Goal: Check status

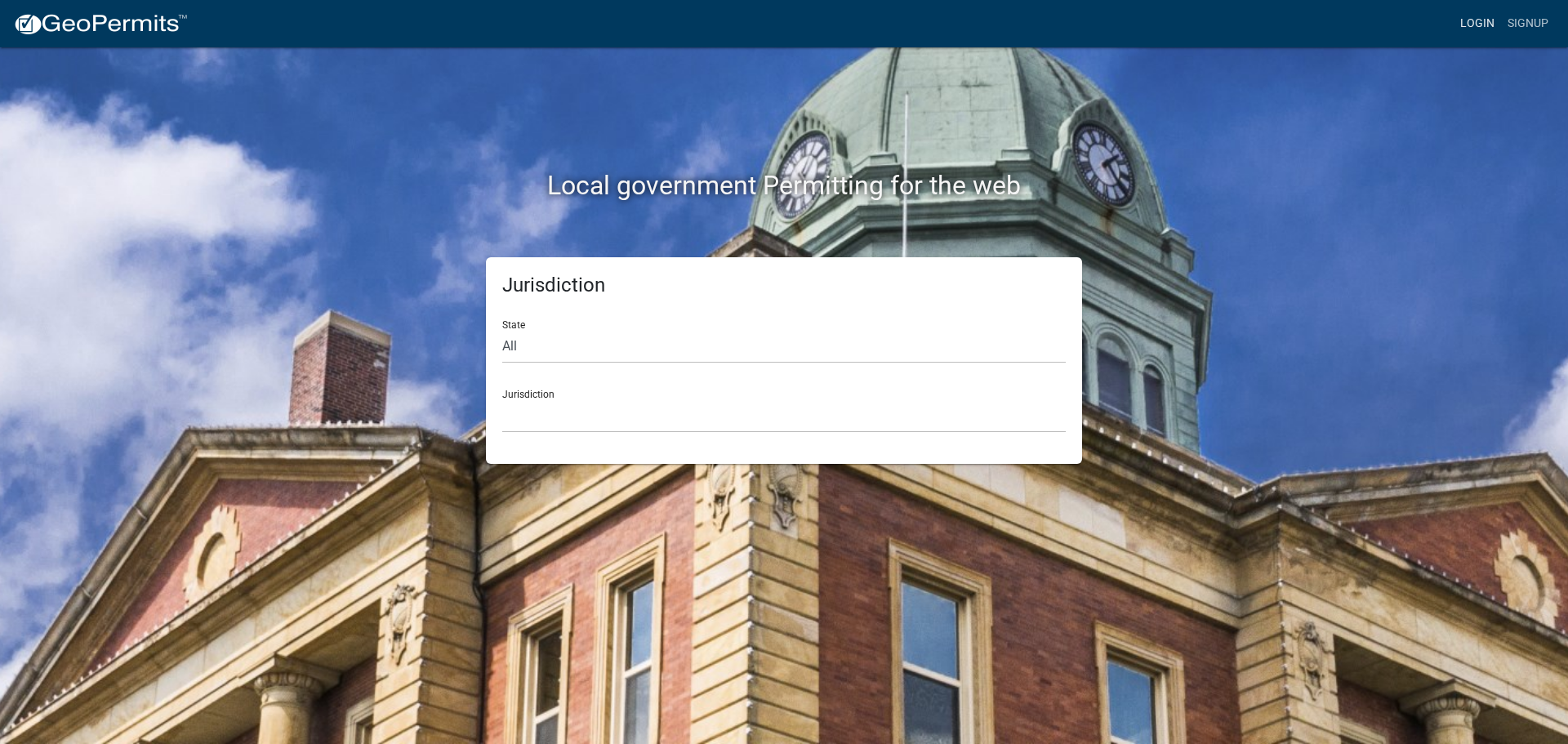
click at [1480, 27] on link "Login" at bounding box center [1477, 24] width 47 height 31
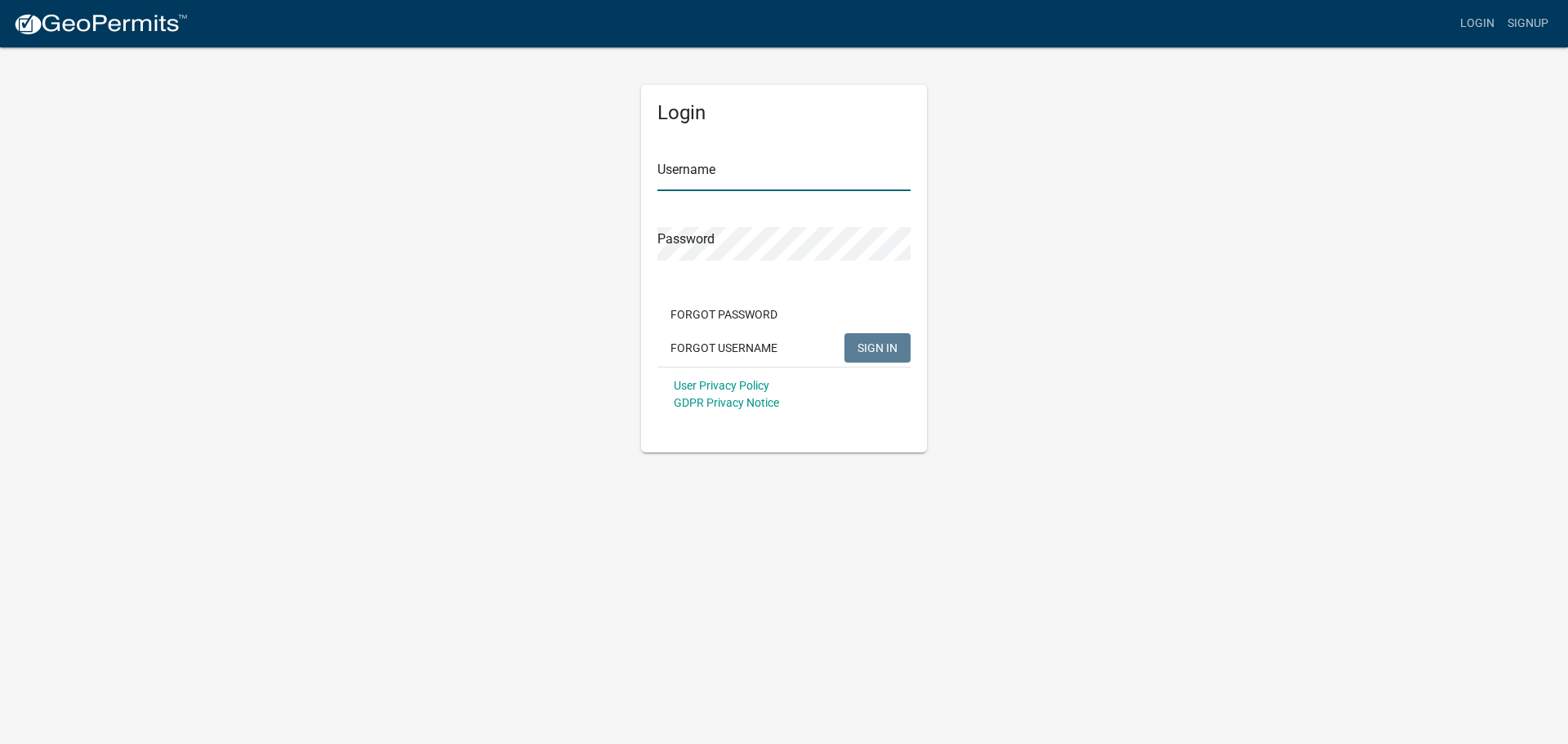
type input "jmkaltenbach"
click at [866, 348] on span "SIGN IN" at bounding box center [877, 347] width 40 height 13
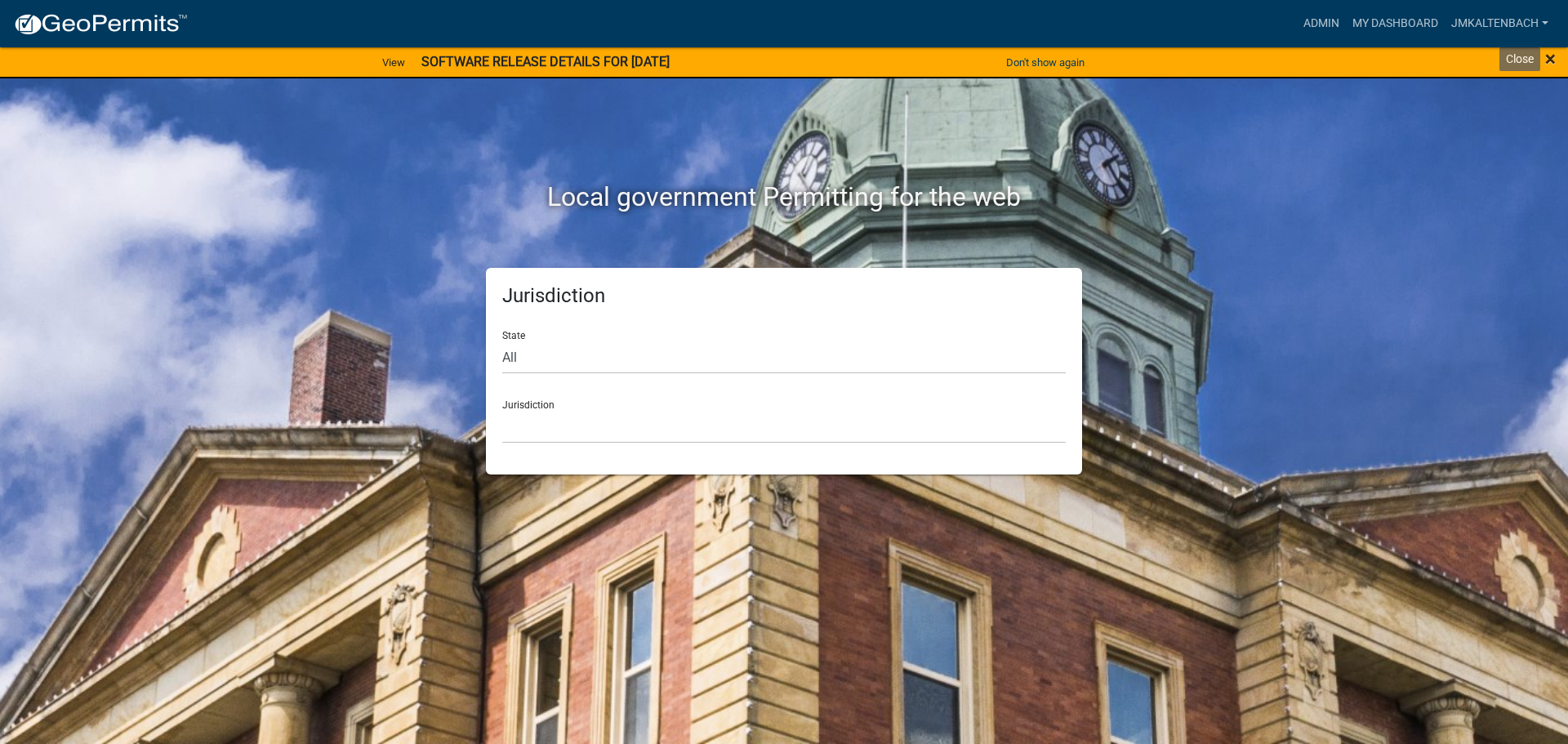
click at [1553, 59] on span "×" at bounding box center [1551, 59] width 10 height 23
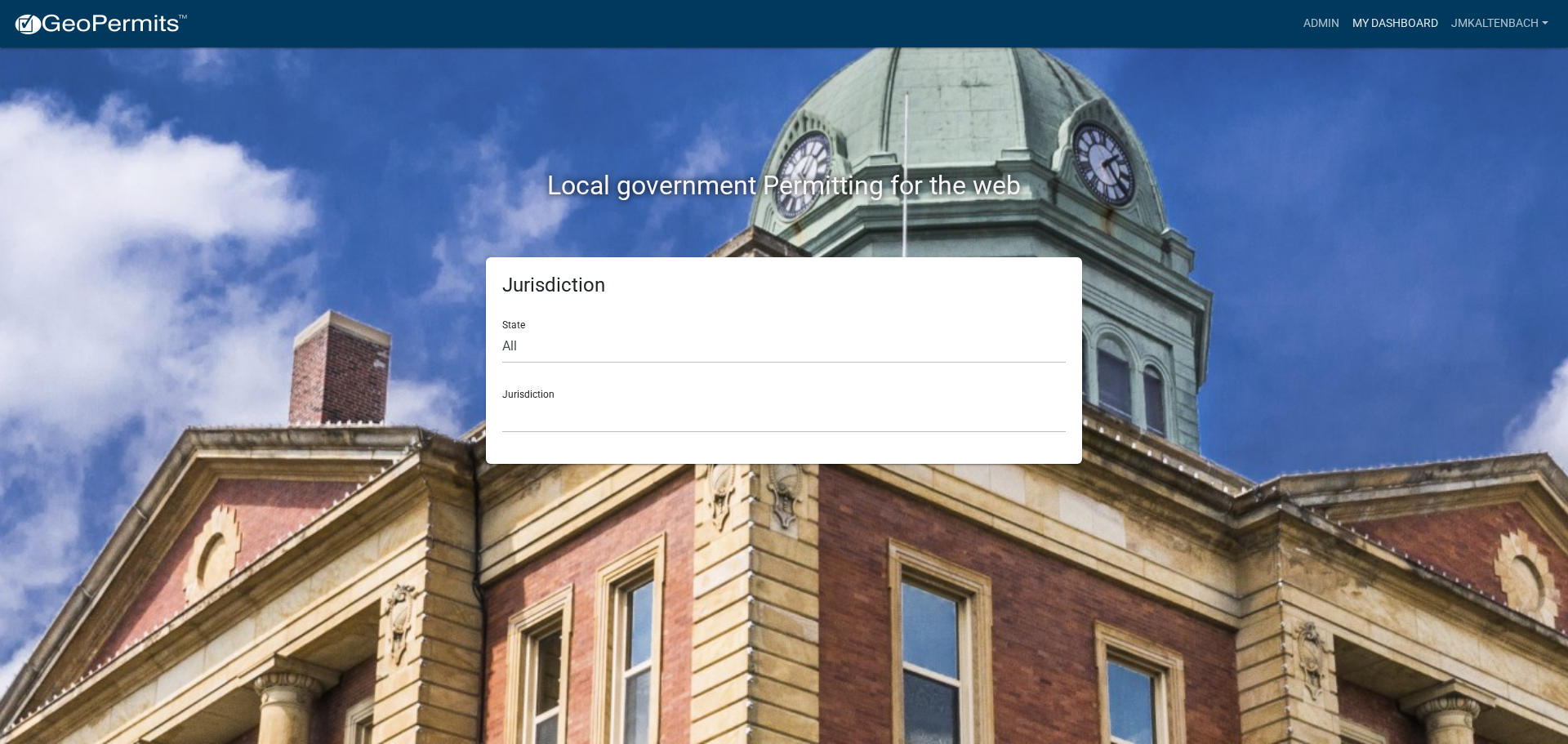
click at [1386, 21] on link "My Dashboard" at bounding box center [1394, 24] width 99 height 31
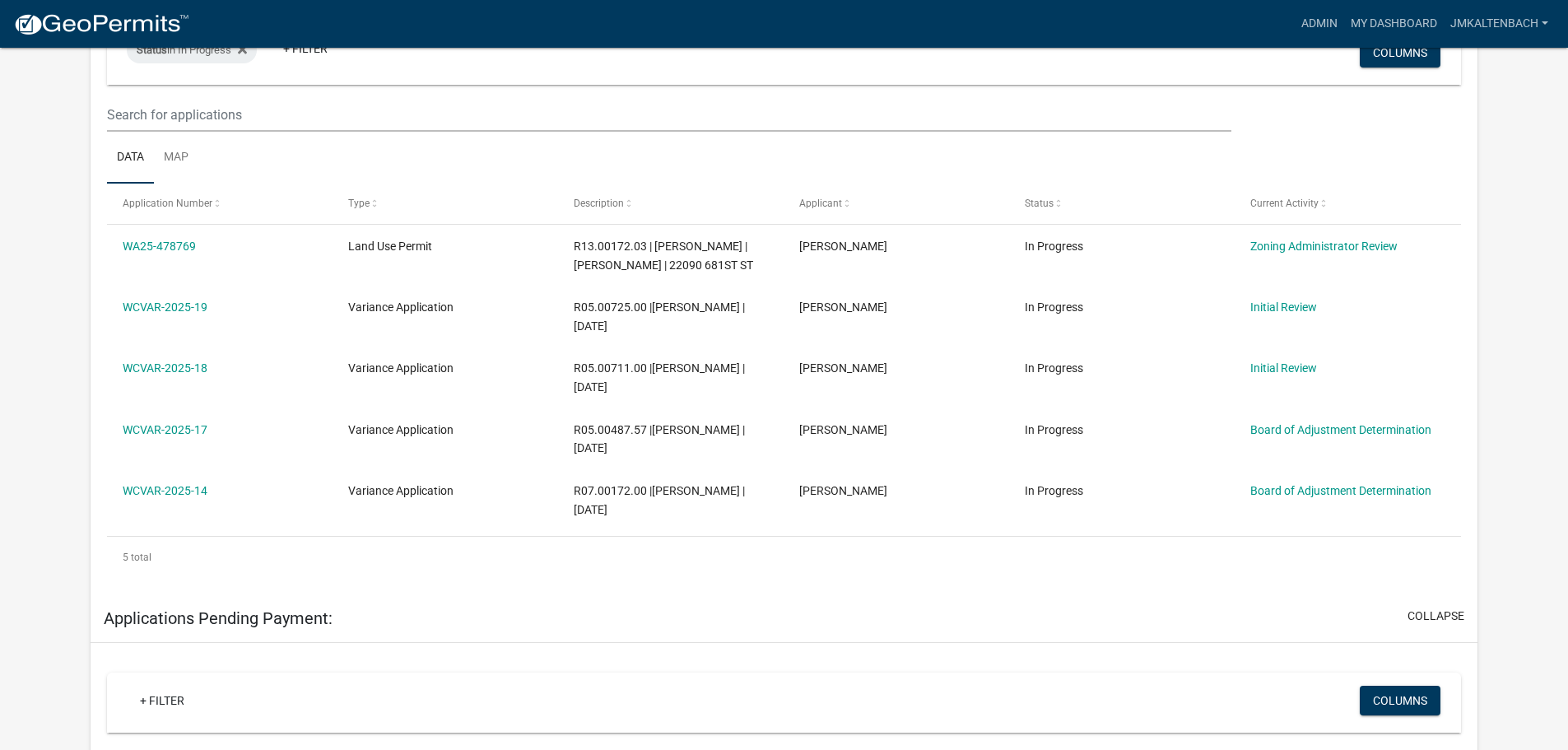
scroll to position [412, 0]
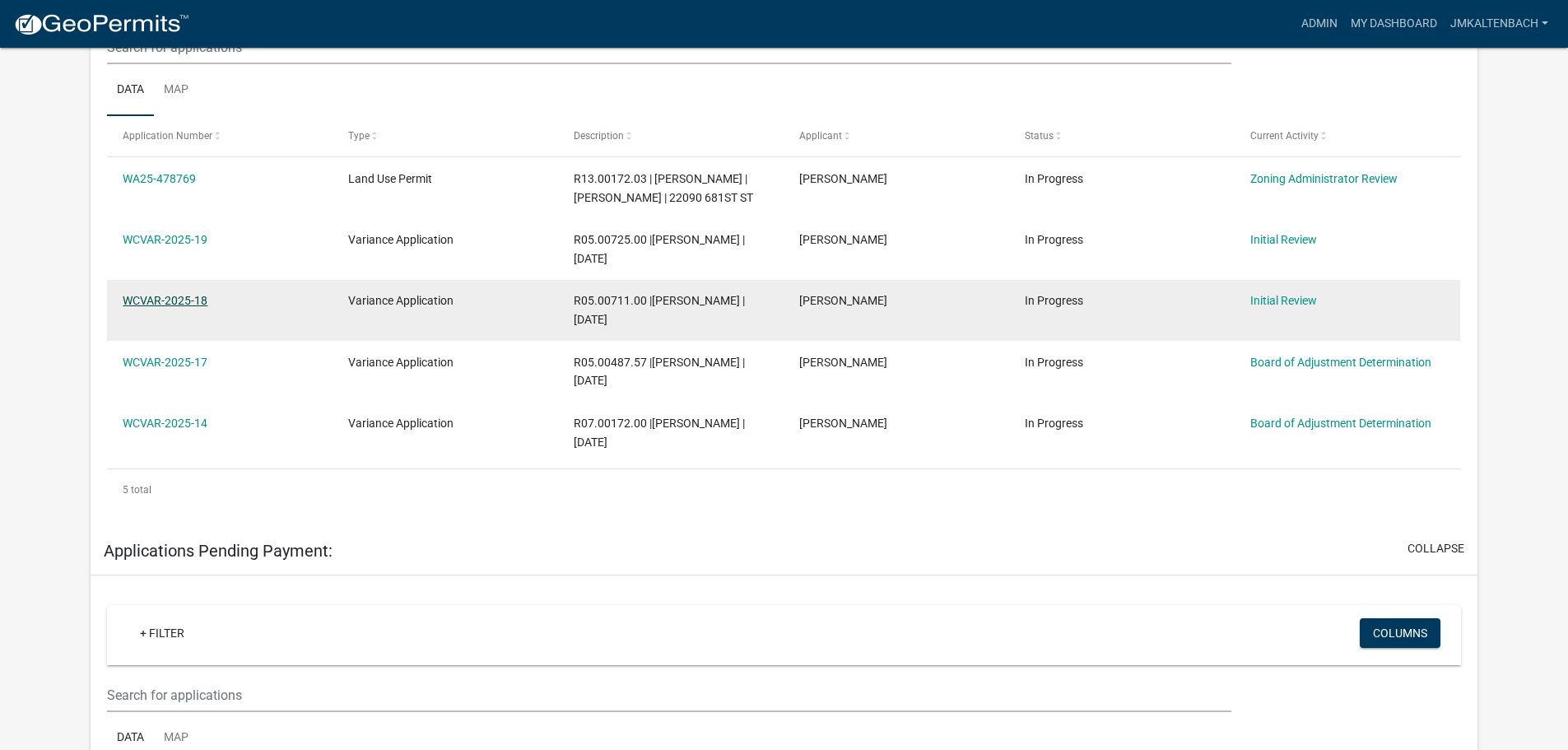
click at [182, 307] on link "WCVAR-2025-18" at bounding box center [165, 300] width 84 height 13
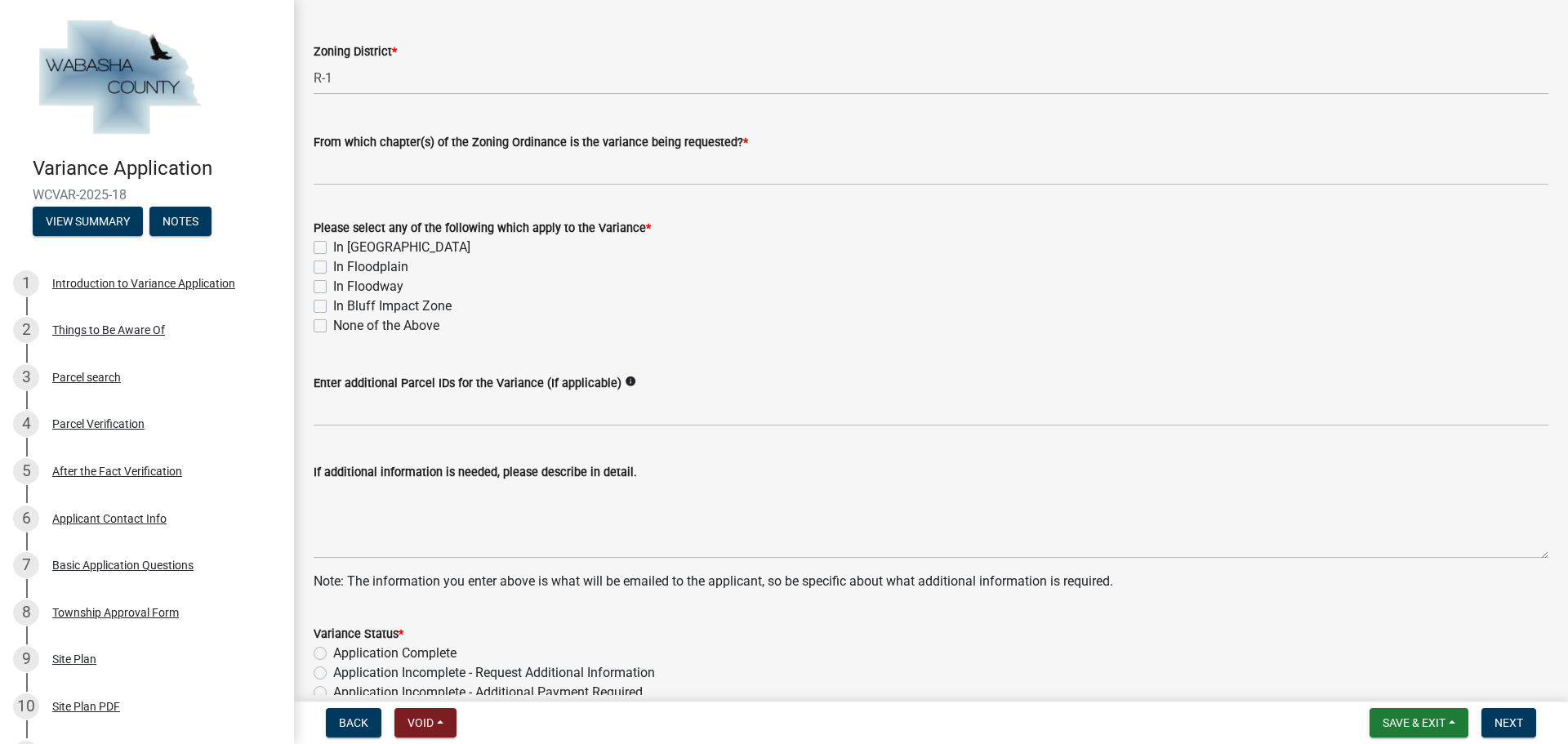
scroll to position [163, 0]
click at [77, 221] on button "View Summary" at bounding box center [87, 222] width 110 height 30
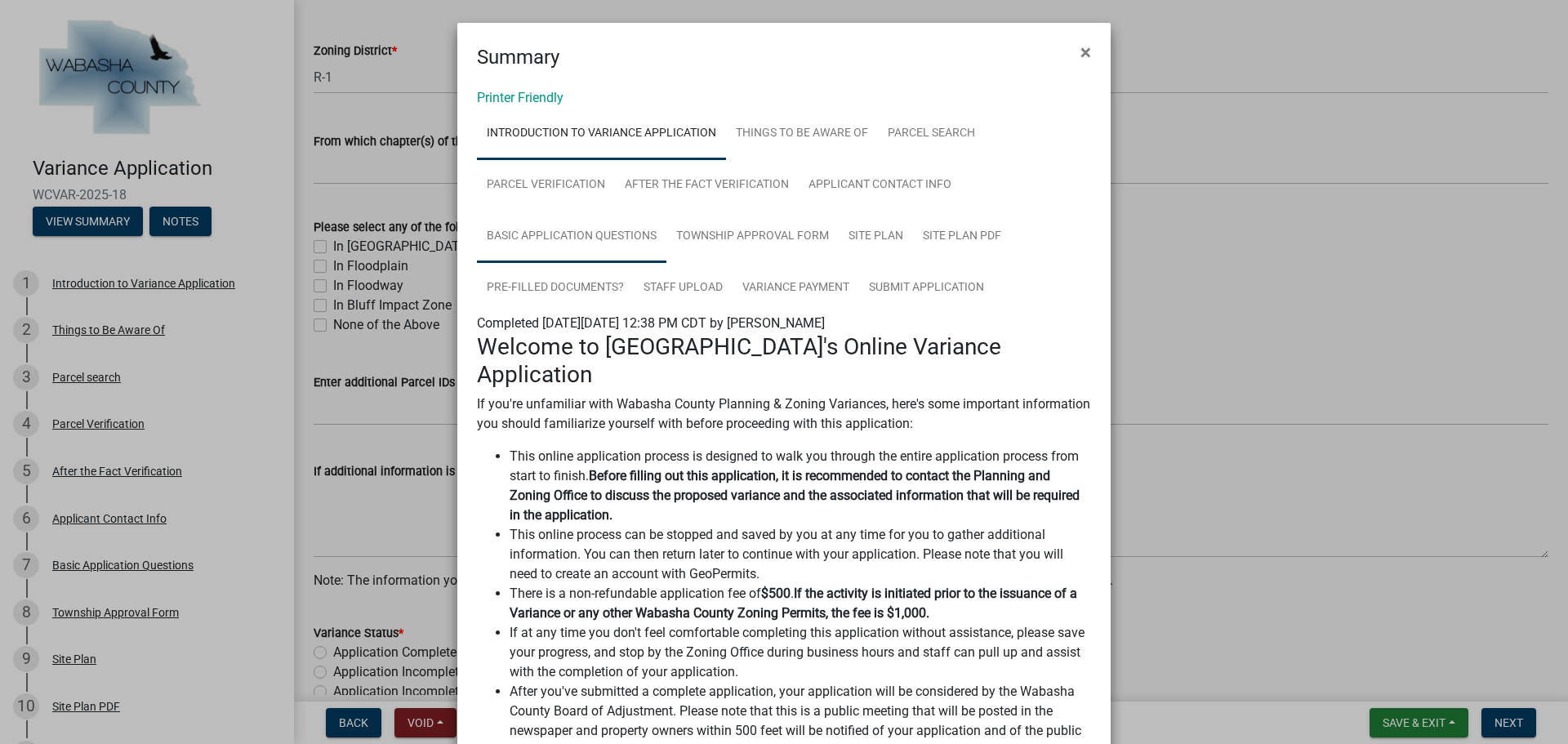
click at [609, 247] on link "Basic Application Questions" at bounding box center [571, 237] width 189 height 52
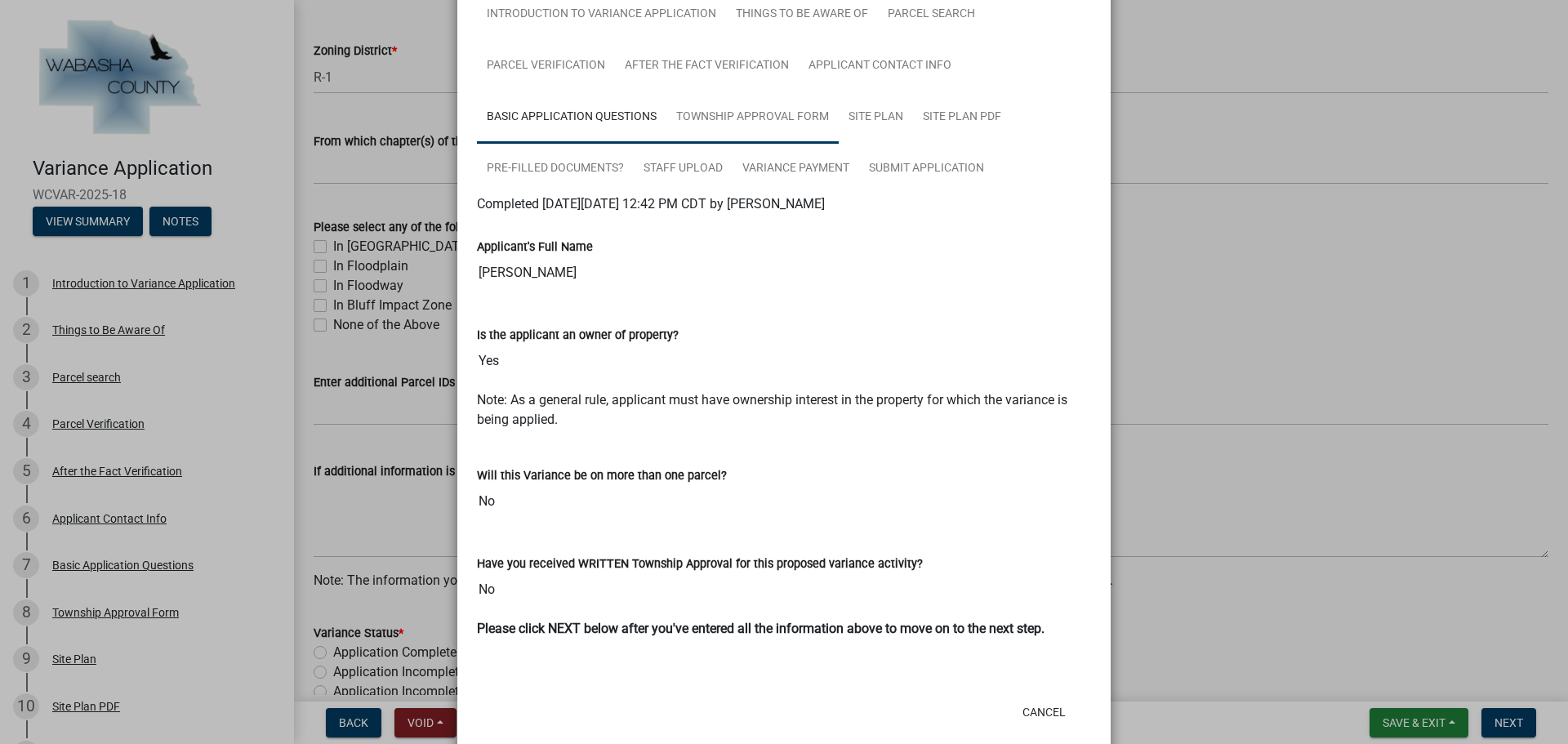
scroll to position [149, 0]
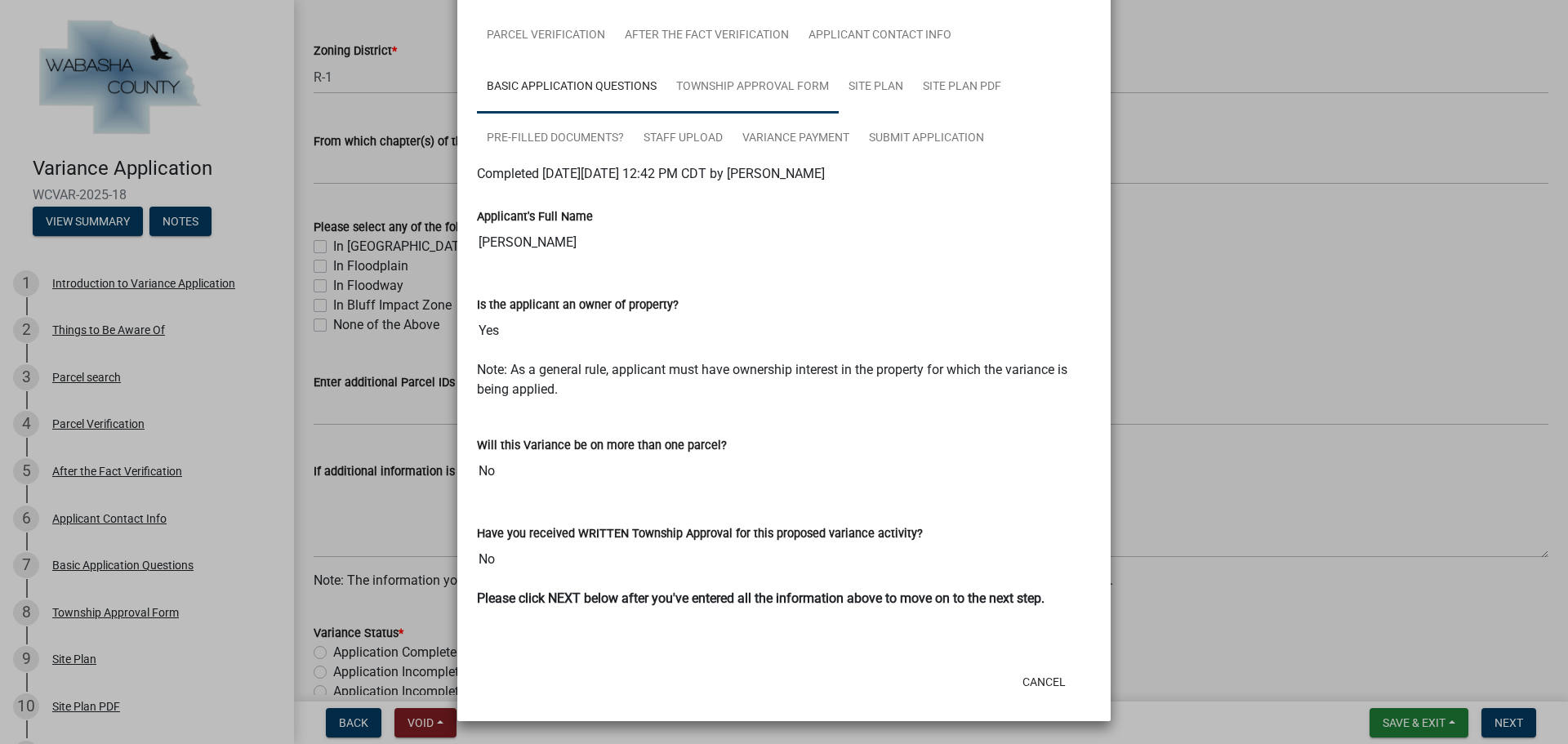
click at [712, 94] on link "Township Approval Form" at bounding box center [752, 87] width 172 height 52
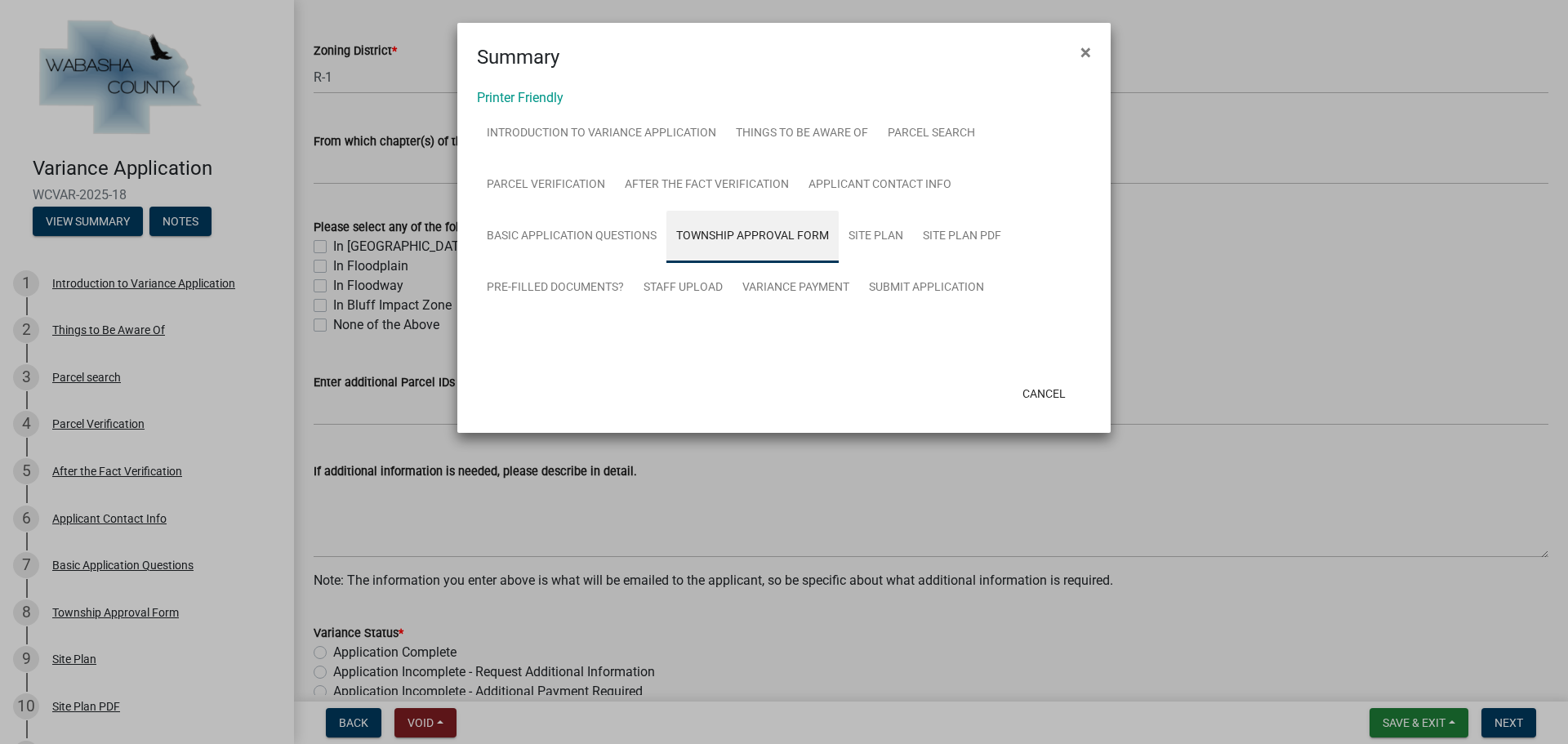
scroll to position [0, 0]
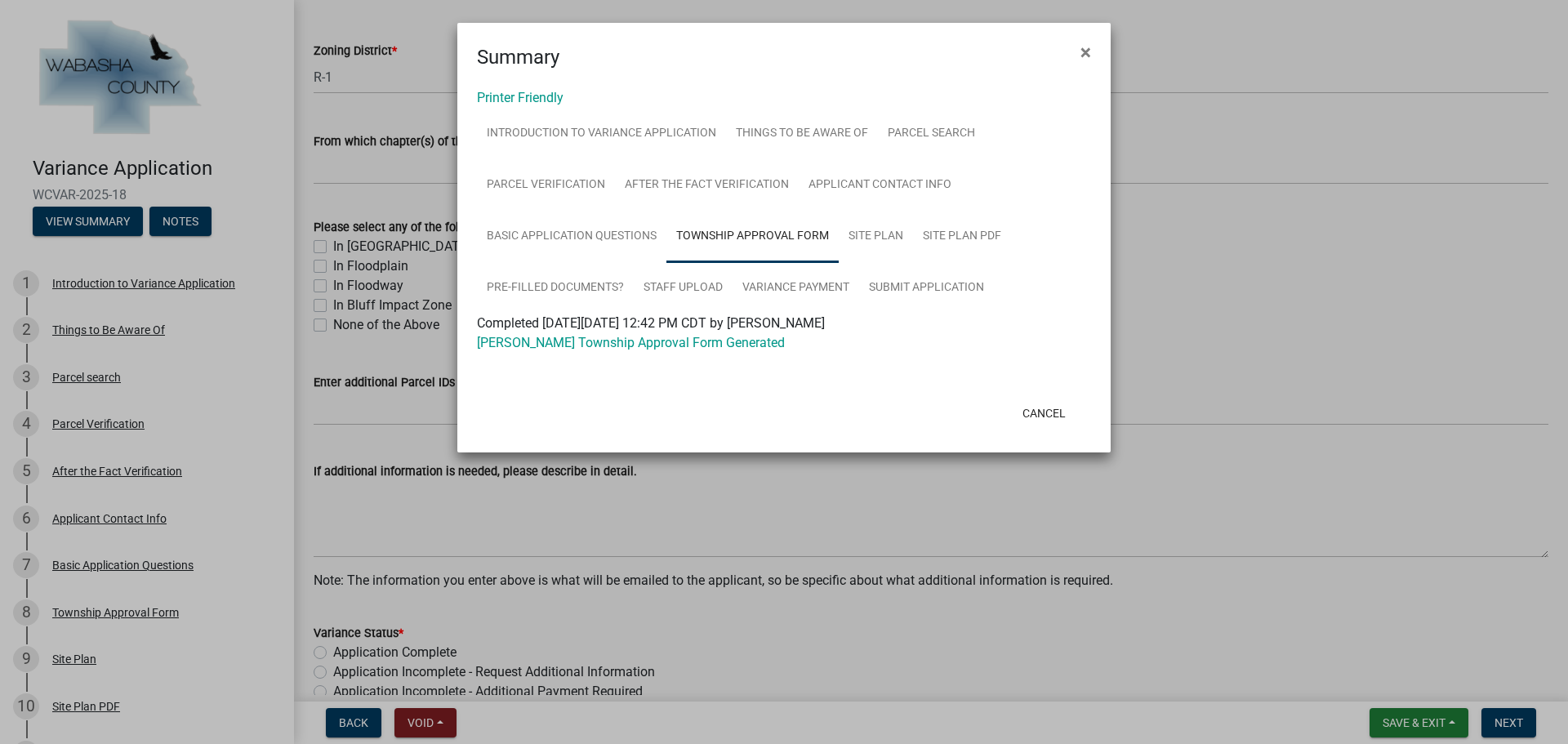
click at [686, 350] on div "[PERSON_NAME] Township Approval Form Generated" at bounding box center [783, 343] width 638 height 19
click at [689, 348] on link "[PERSON_NAME] Township Approval Form Generated" at bounding box center [630, 342] width 308 height 16
click at [861, 224] on link "Site Plan" at bounding box center [876, 237] width 74 height 52
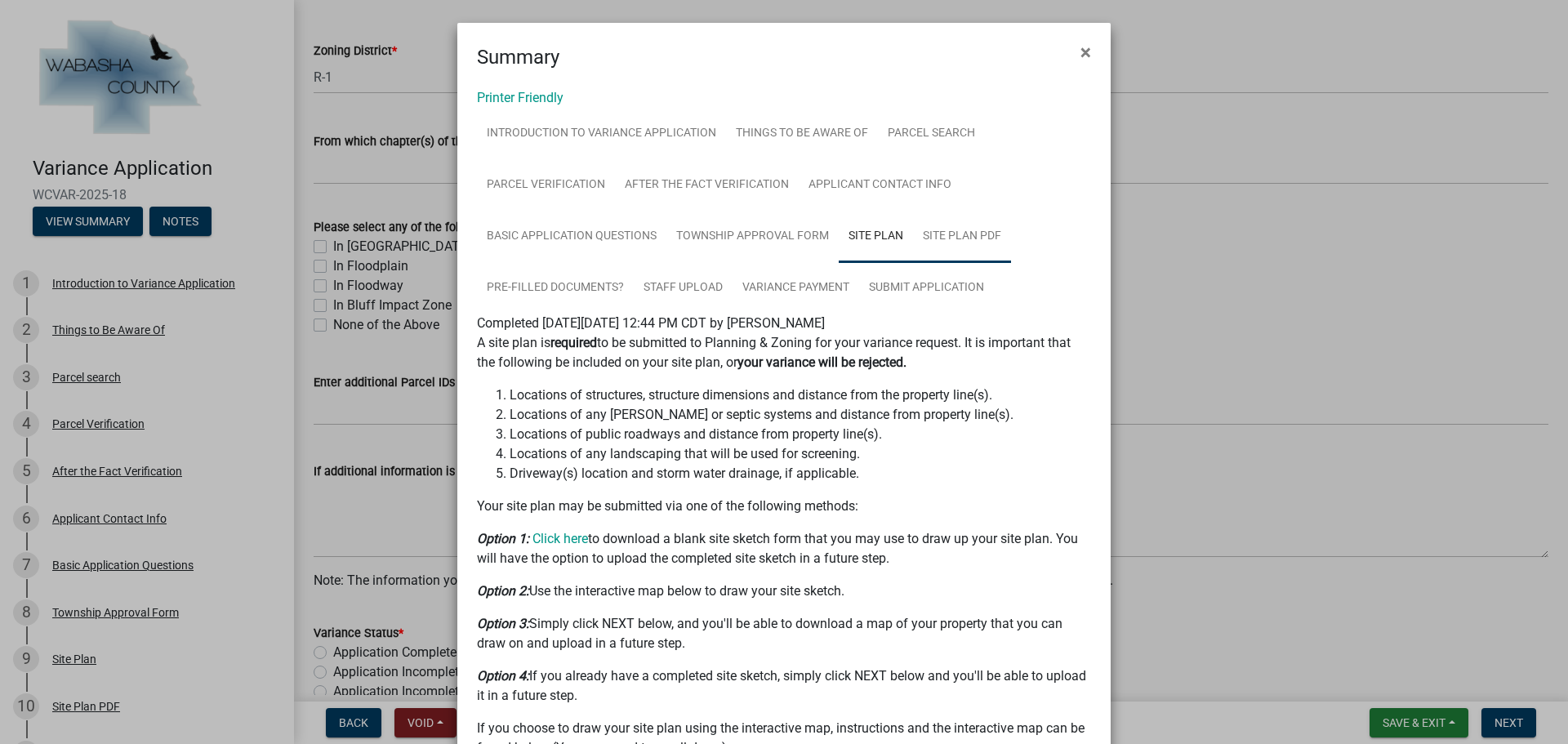
click at [978, 238] on link "Site Plan PDF" at bounding box center [962, 237] width 98 height 52
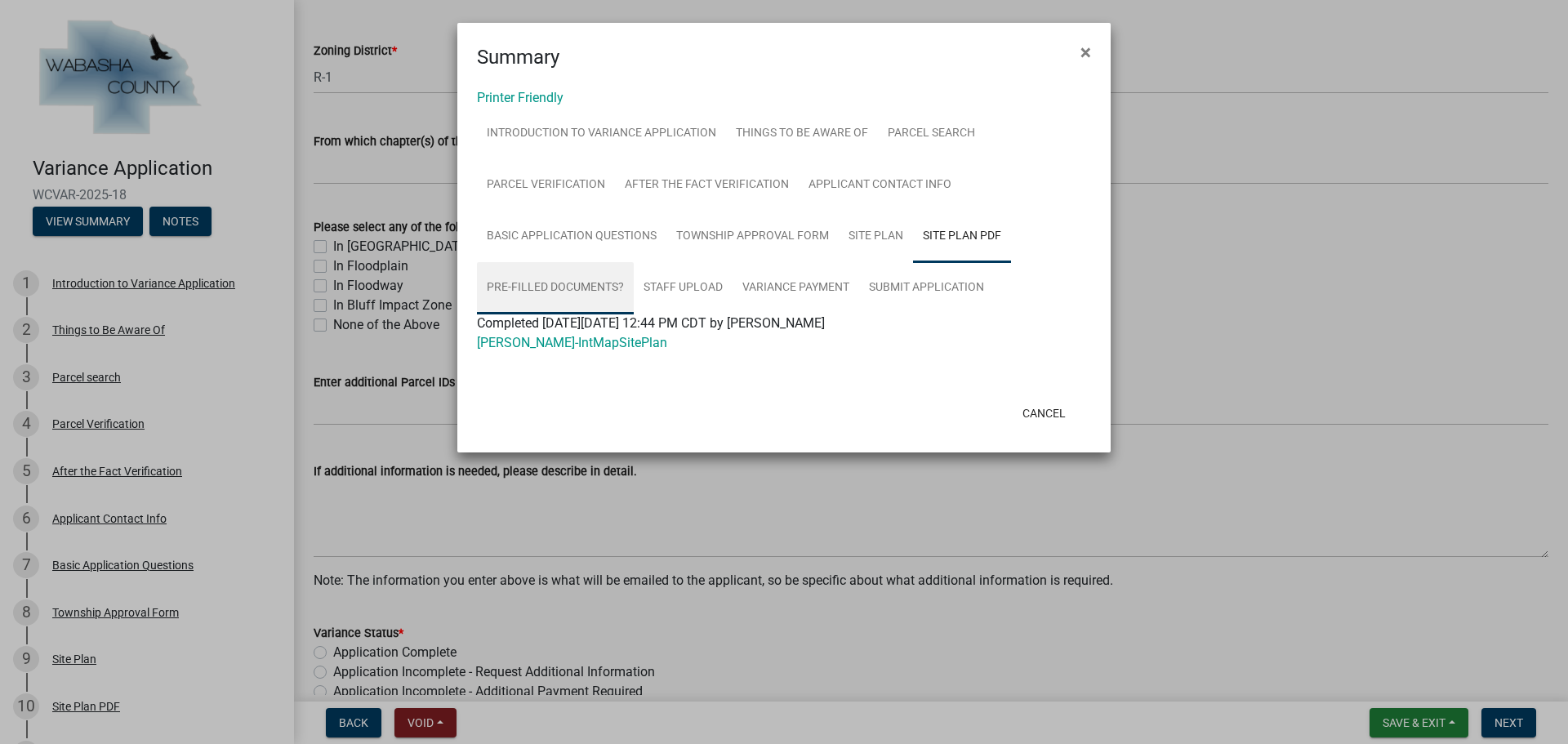
click at [559, 284] on link "Pre-Filled Documents?" at bounding box center [555, 288] width 157 height 52
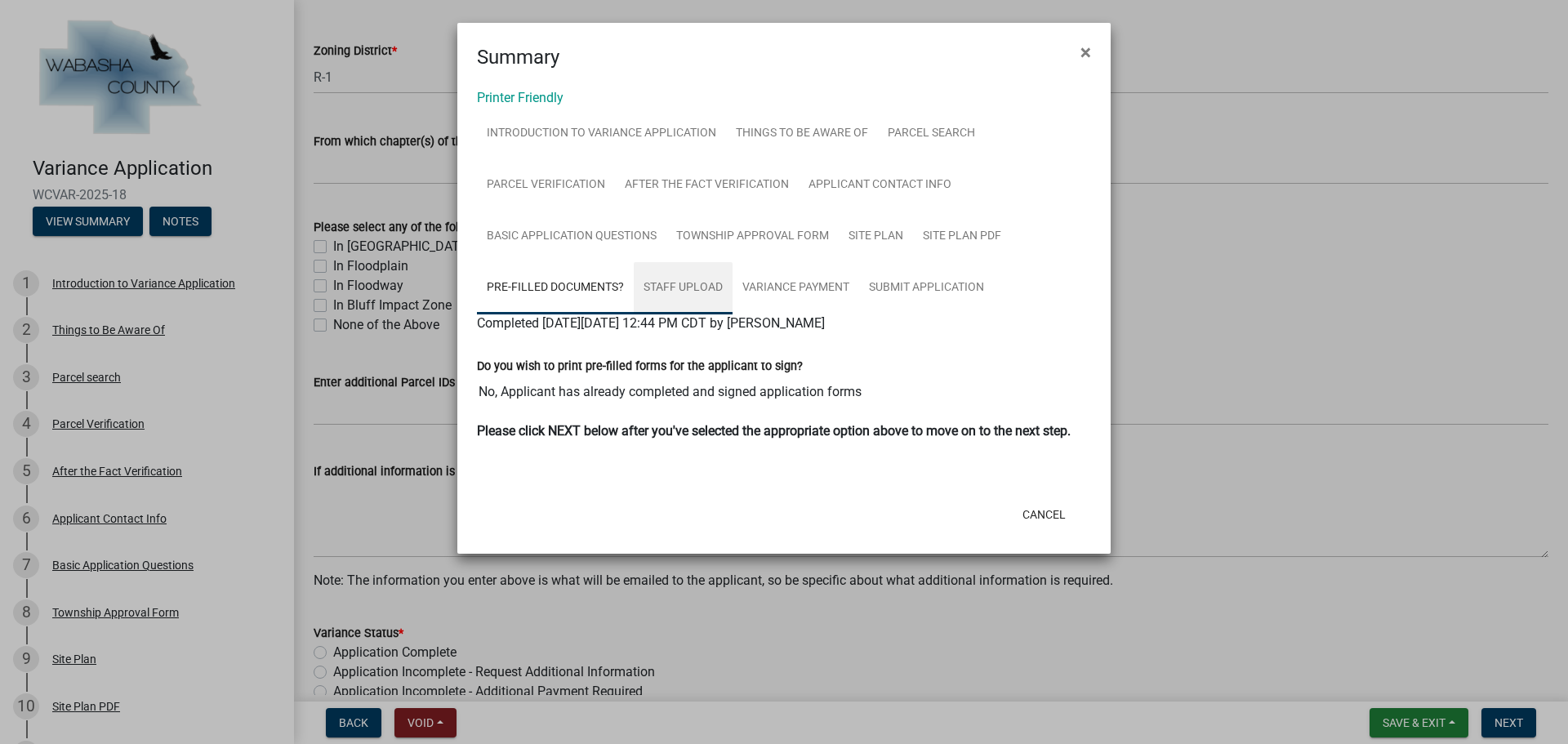
click at [688, 290] on link "Staff Upload" at bounding box center [683, 288] width 99 height 52
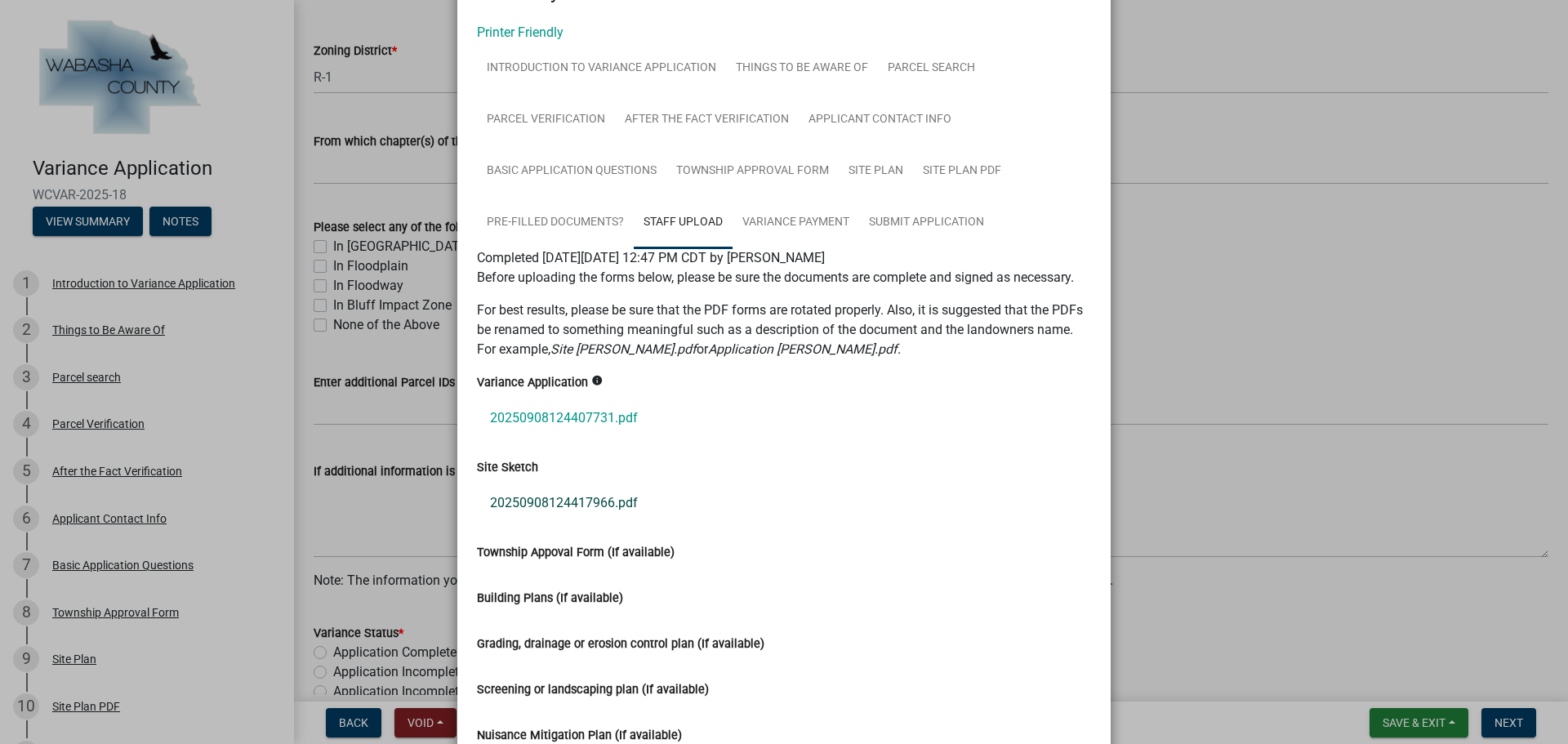
scroll to position [163, 0]
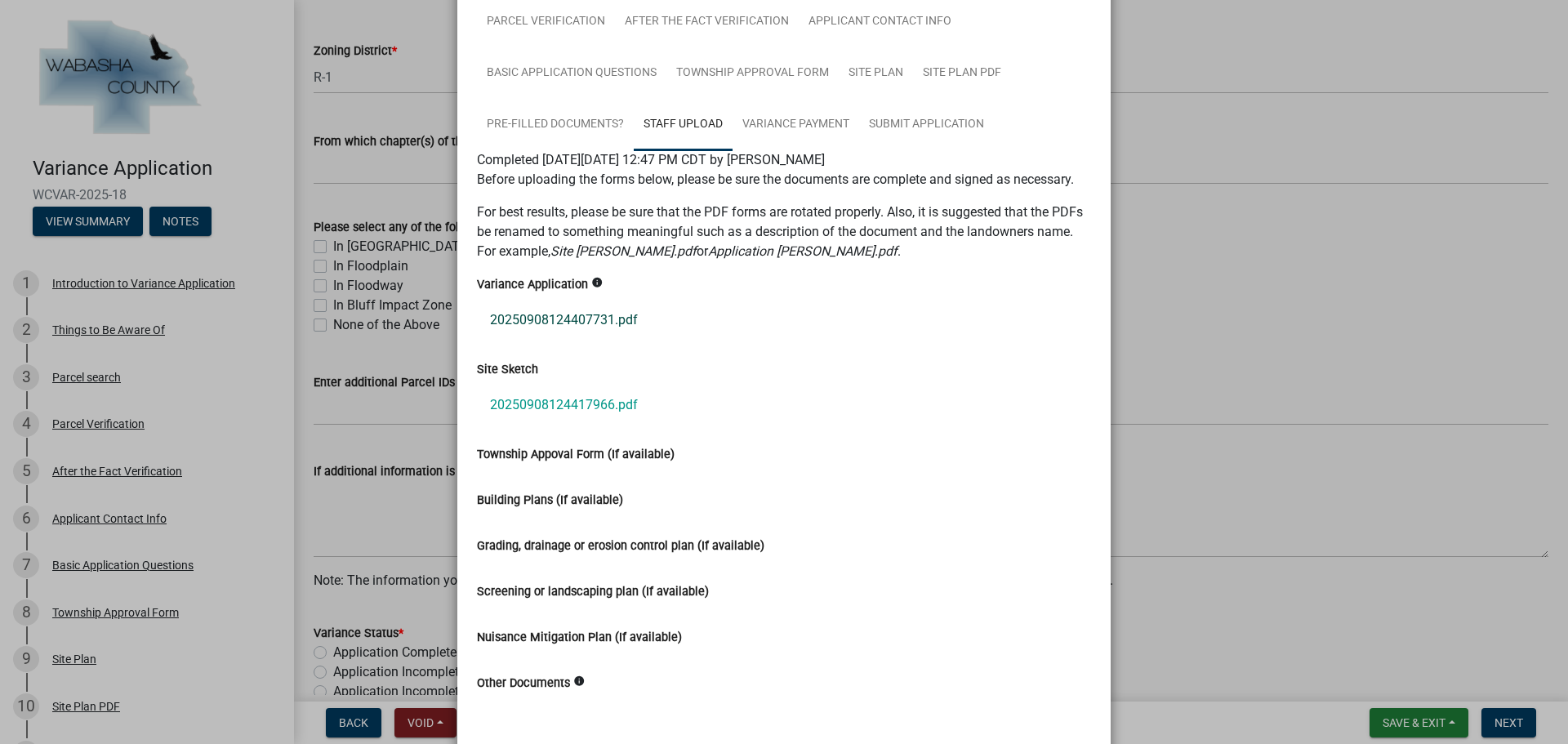
click at [547, 322] on link "20250908124407731.pdf" at bounding box center [783, 320] width 614 height 39
click at [600, 411] on link "20250908124417966.pdf" at bounding box center [783, 404] width 614 height 39
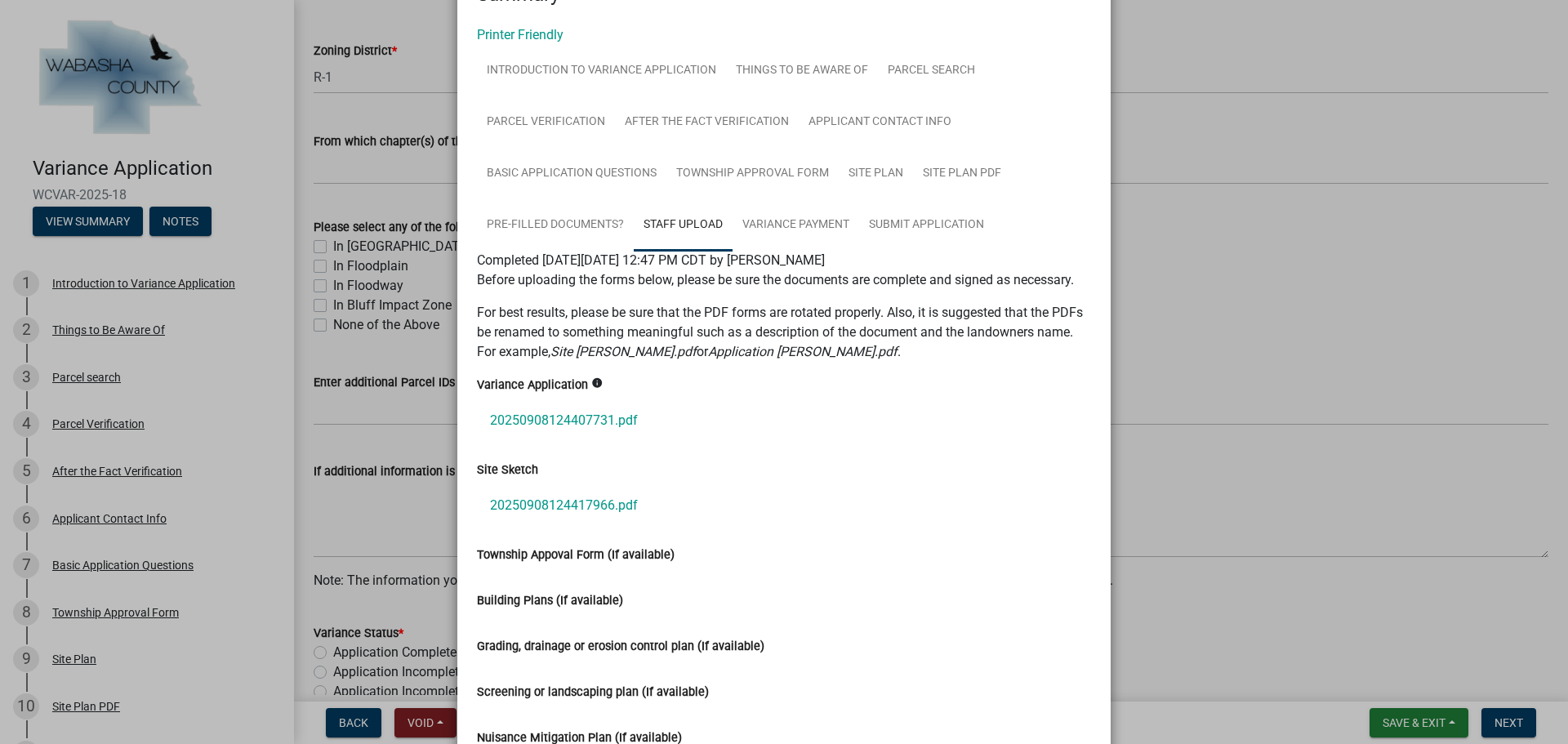
scroll to position [0, 0]
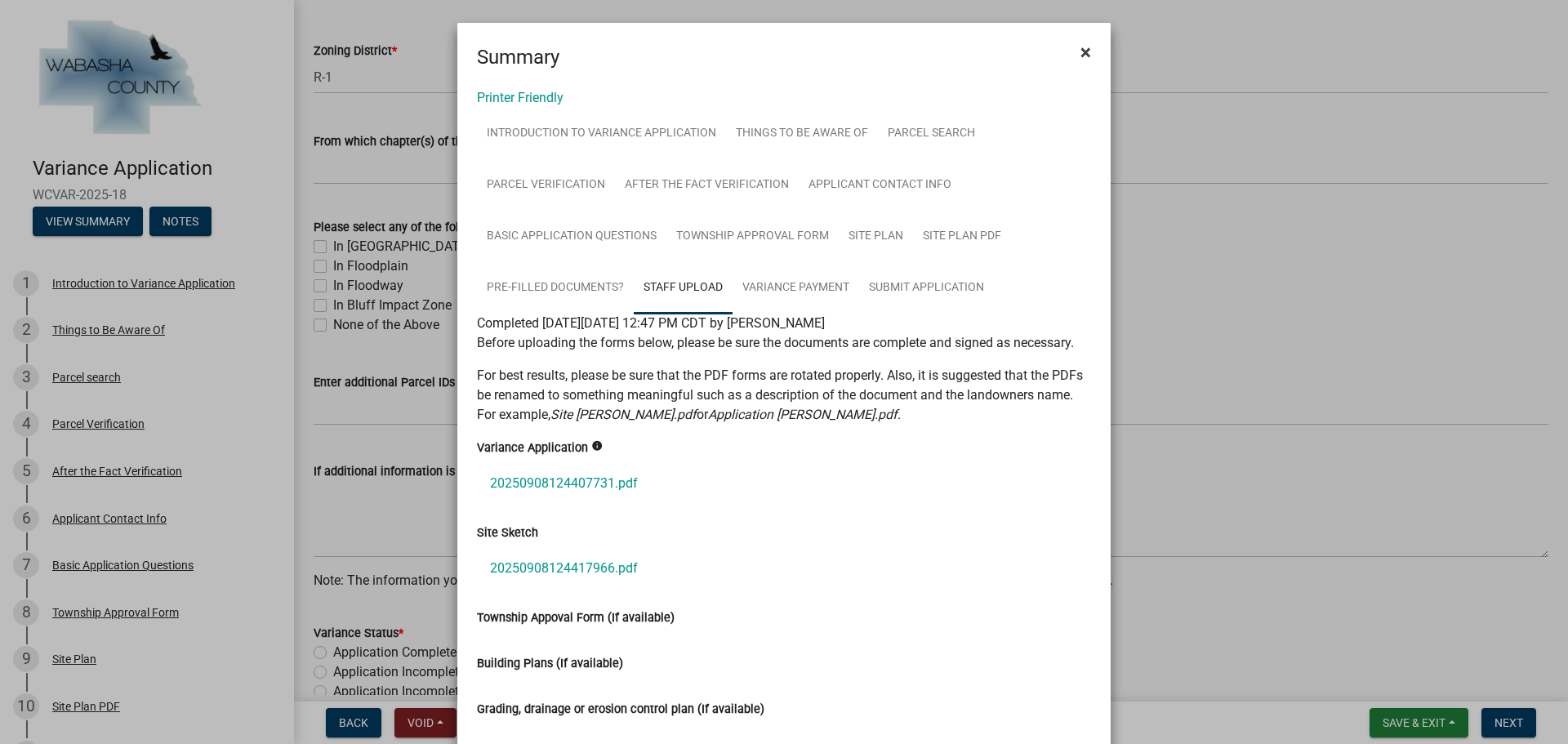
click at [1080, 58] on span "×" at bounding box center [1085, 52] width 10 height 23
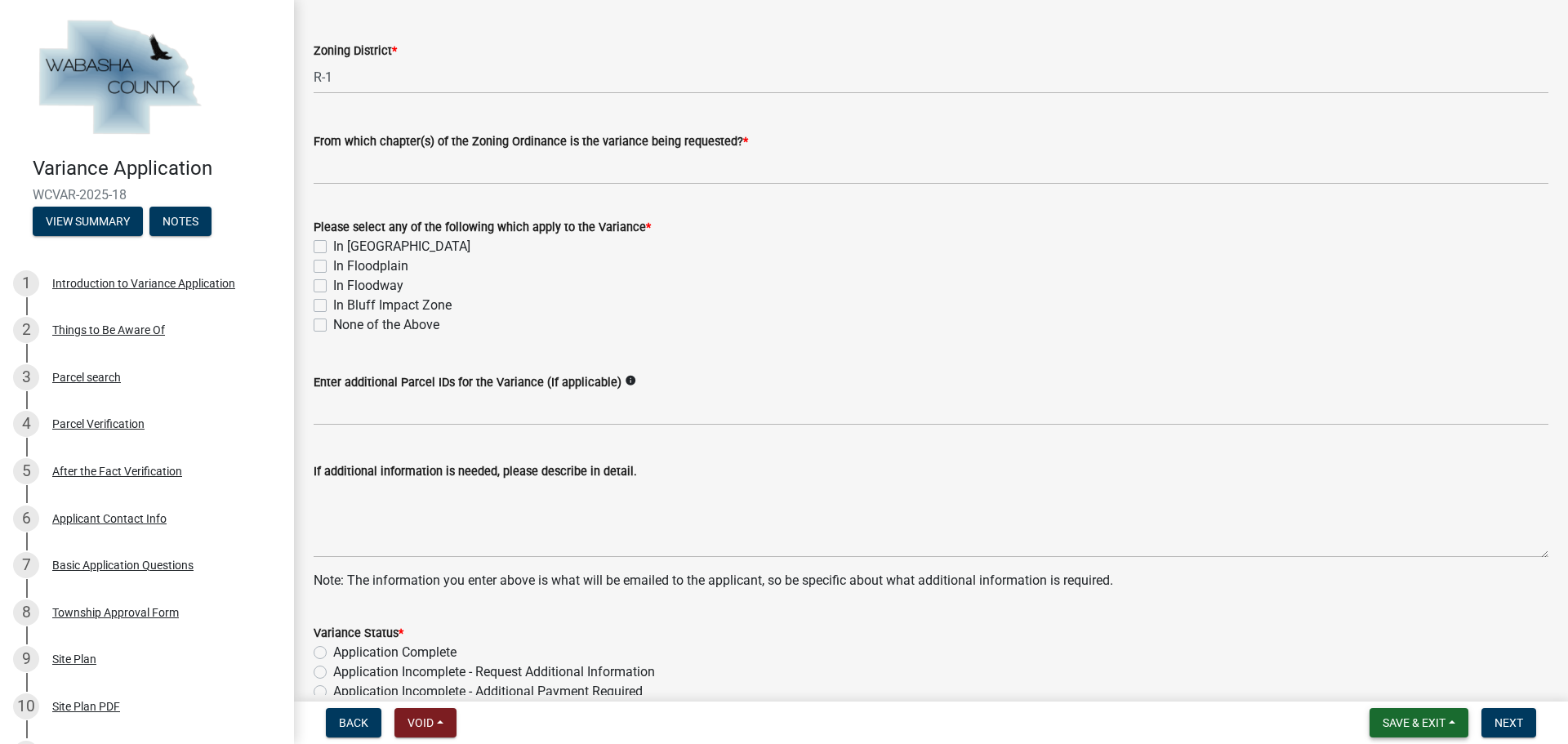
click at [1446, 720] on button "Save & Exit" at bounding box center [1419, 723] width 99 height 30
click at [1395, 685] on button "Save & Exit" at bounding box center [1403, 680] width 131 height 39
